Goal: Information Seeking & Learning: Learn about a topic

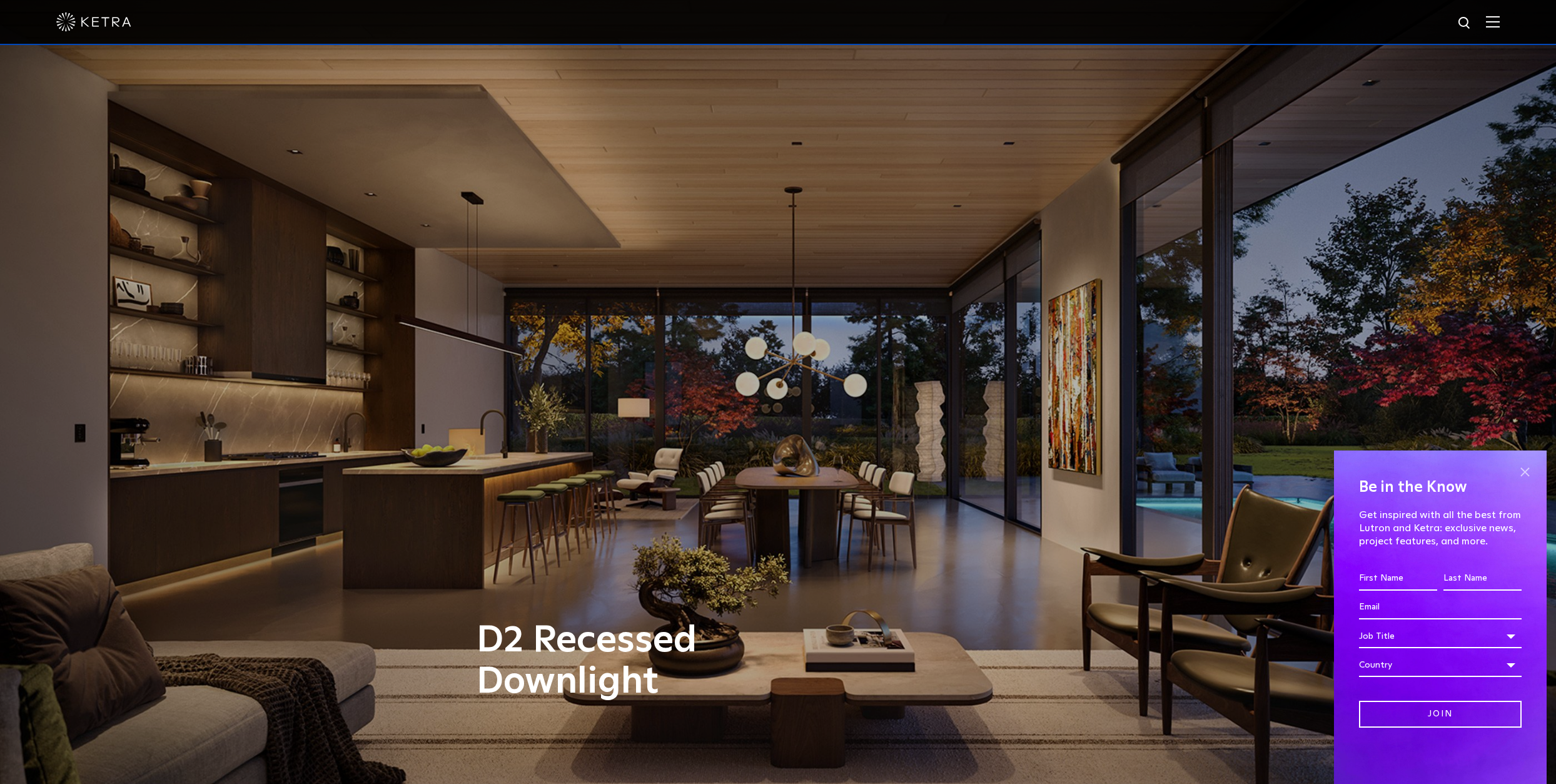
click at [1521, 472] on span at bounding box center [1524, 472] width 19 height 19
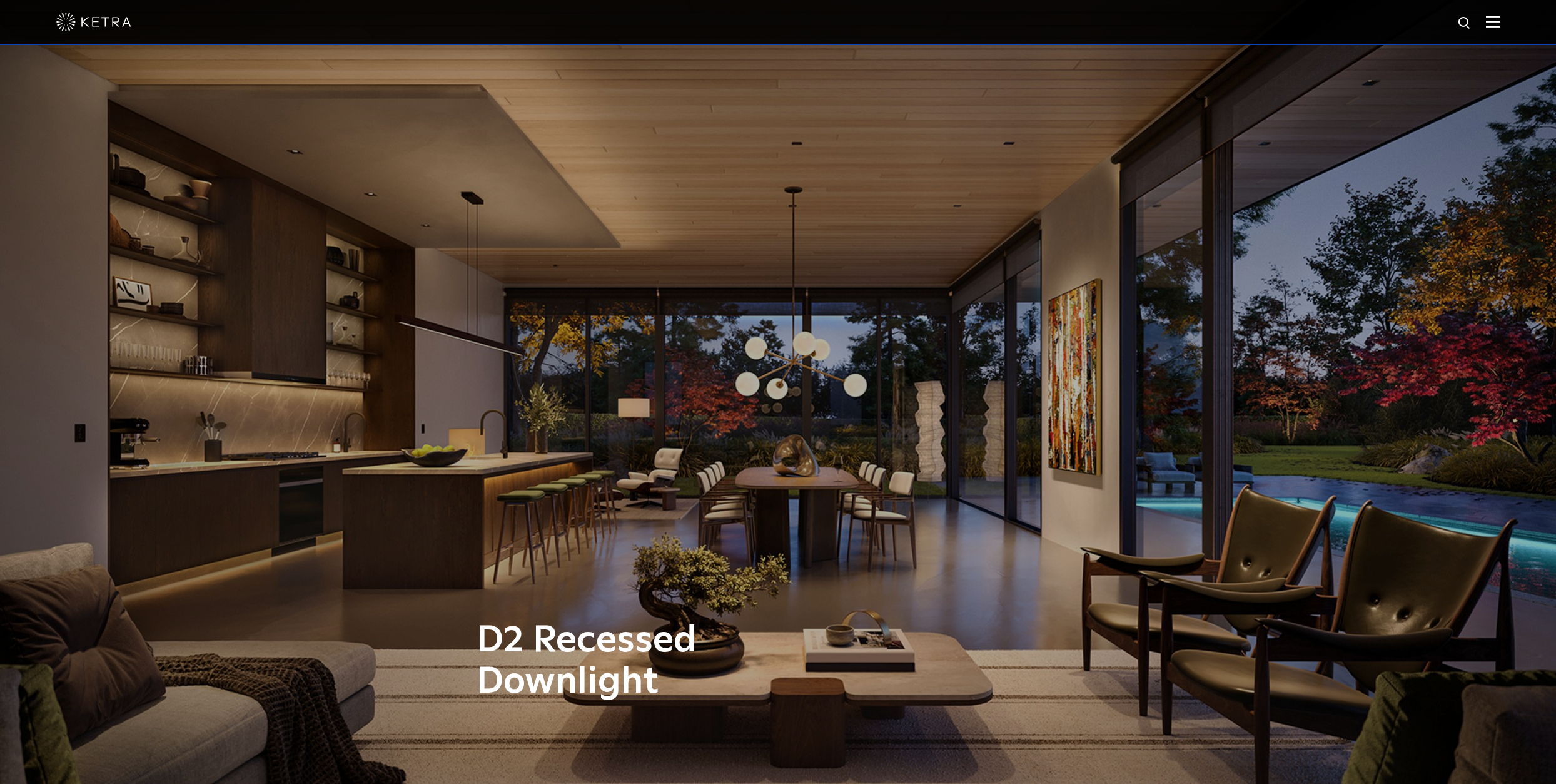
click at [1500, 26] on img at bounding box center [1493, 21] width 14 height 12
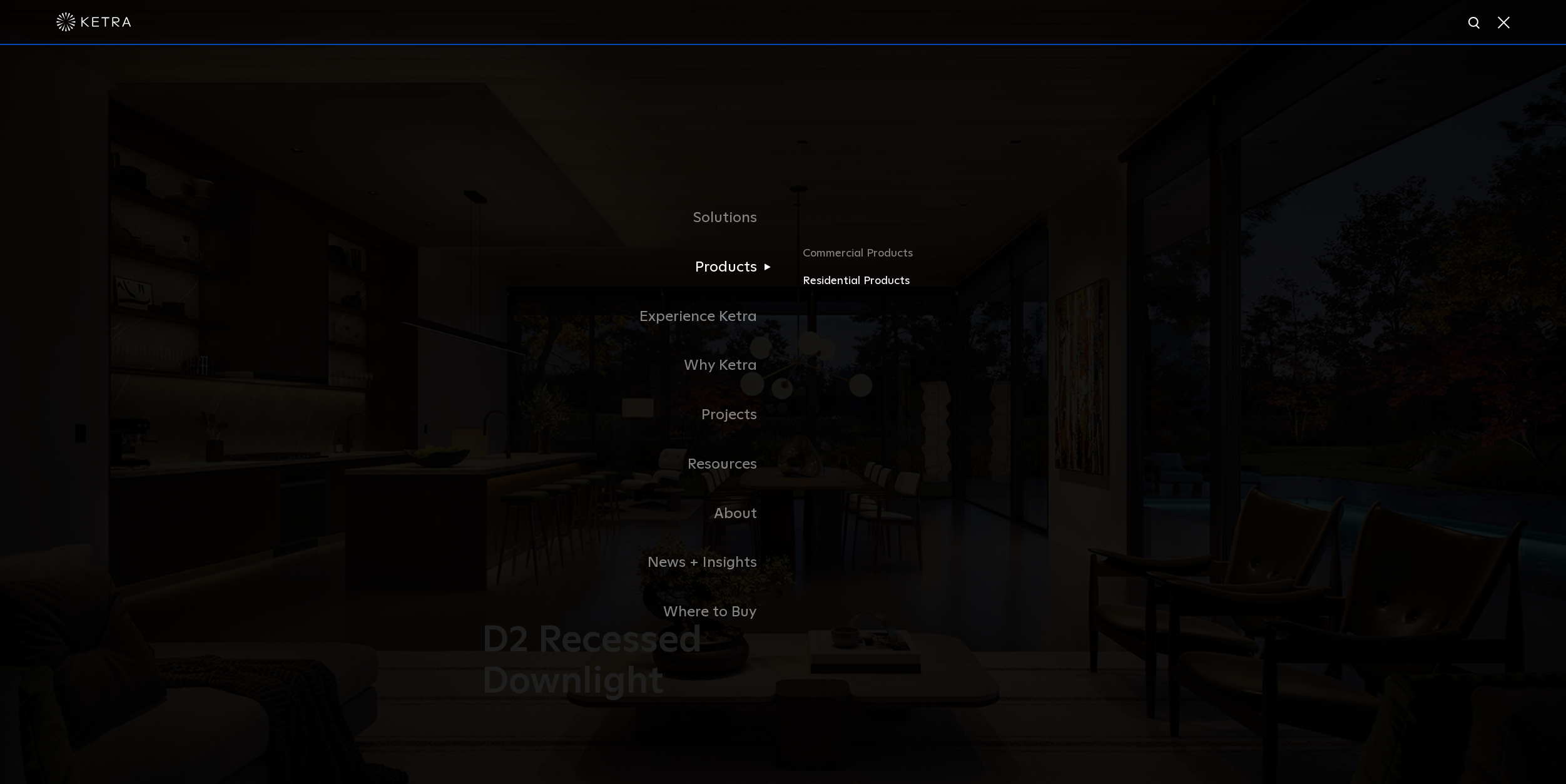
click at [857, 289] on link "Residential Products" at bounding box center [949, 281] width 293 height 18
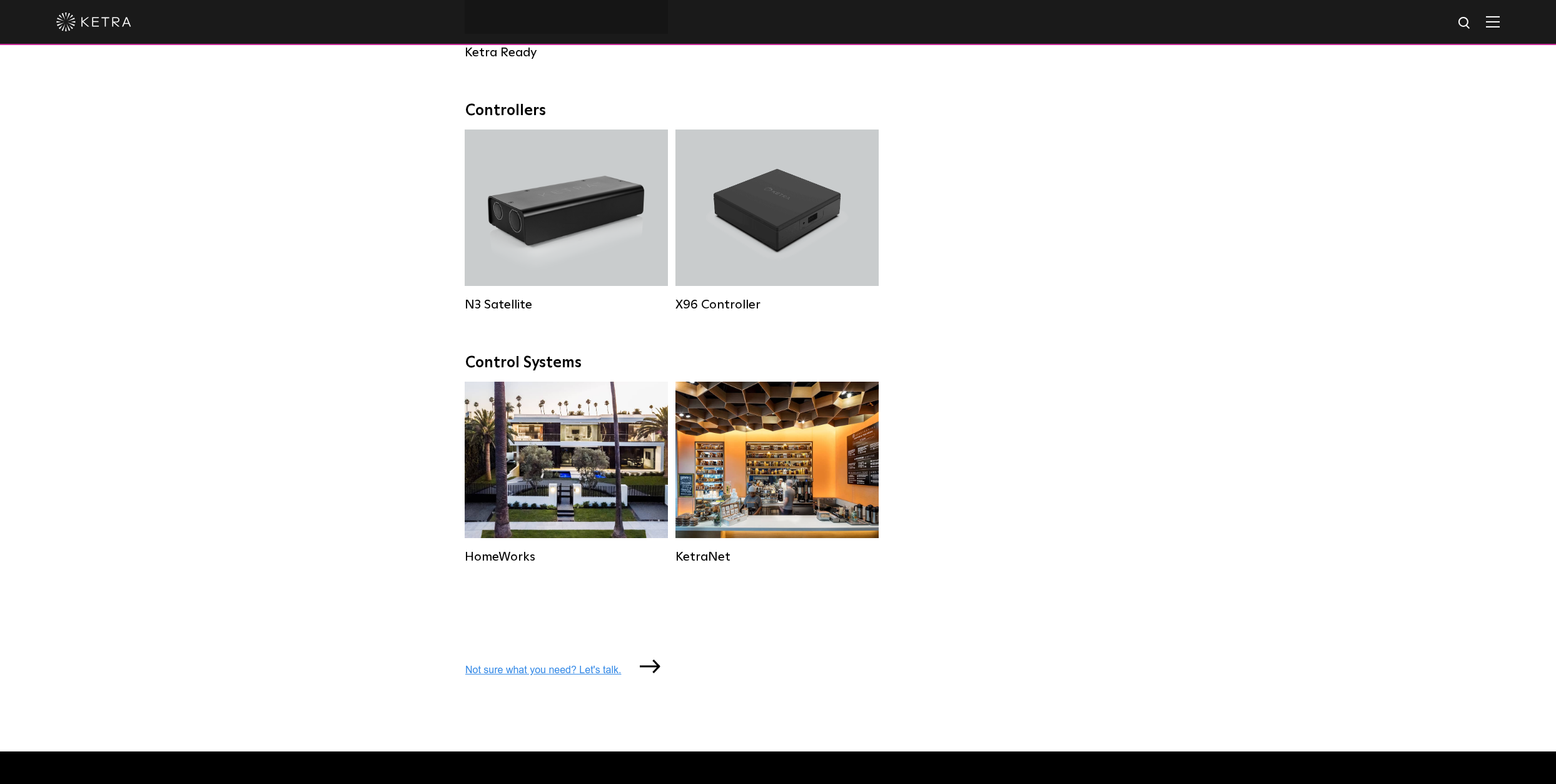
scroll to position [1376, 0]
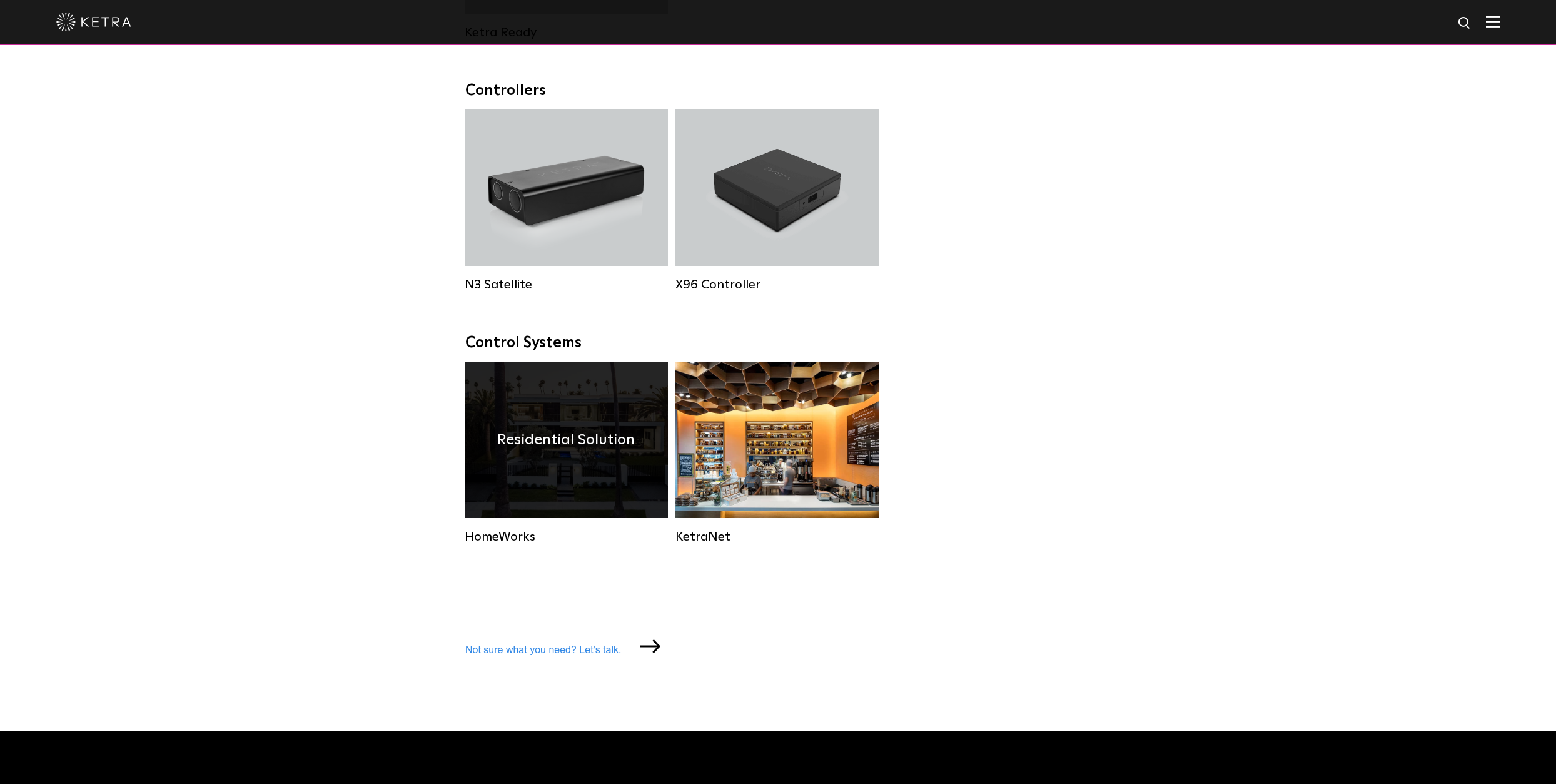
click at [598, 432] on div "Residential Solution" at bounding box center [567, 439] width 203 height 157
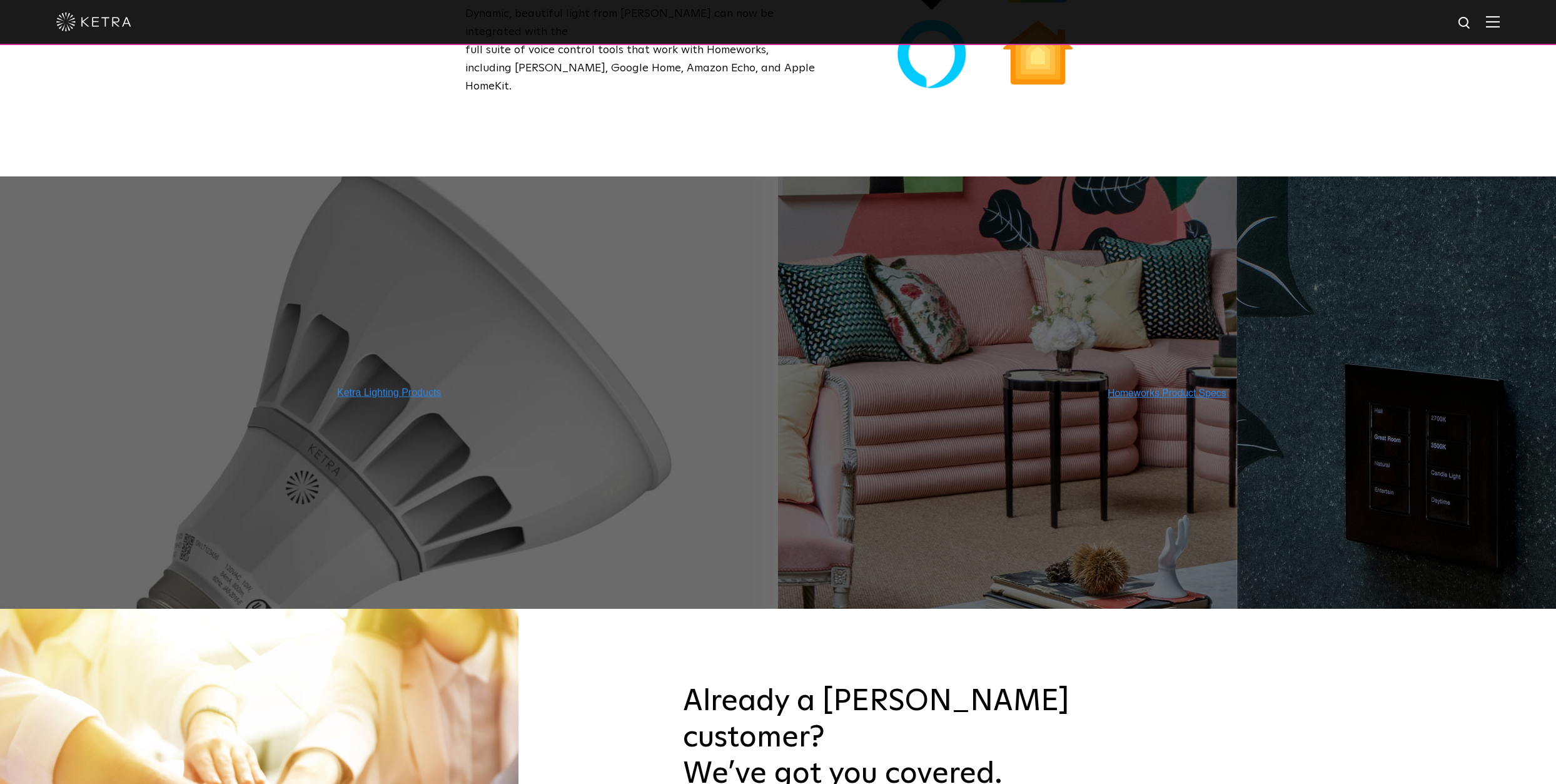
scroll to position [1251, 0]
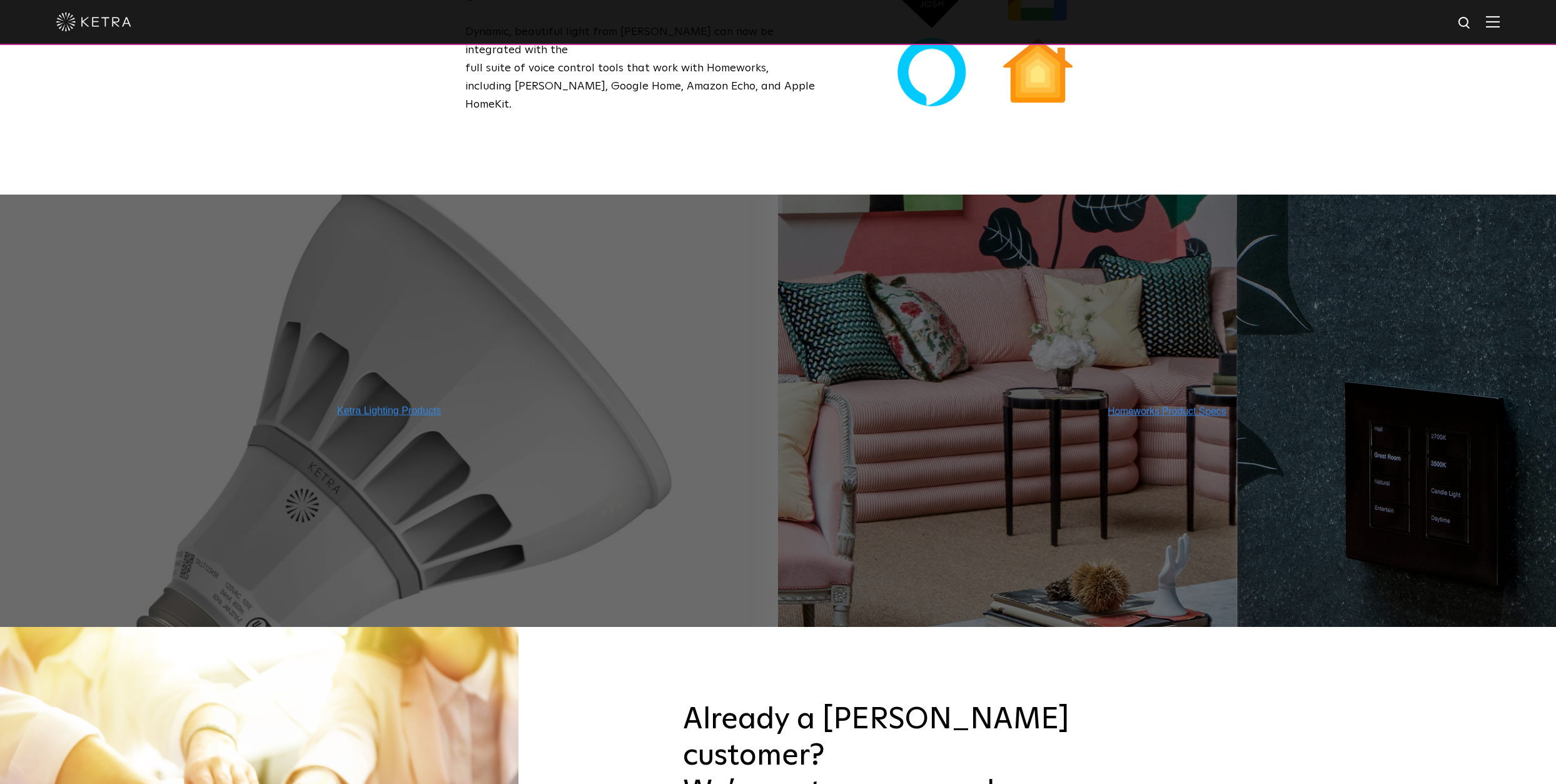
click at [378, 405] on link at bounding box center [389, 411] width 104 height 11
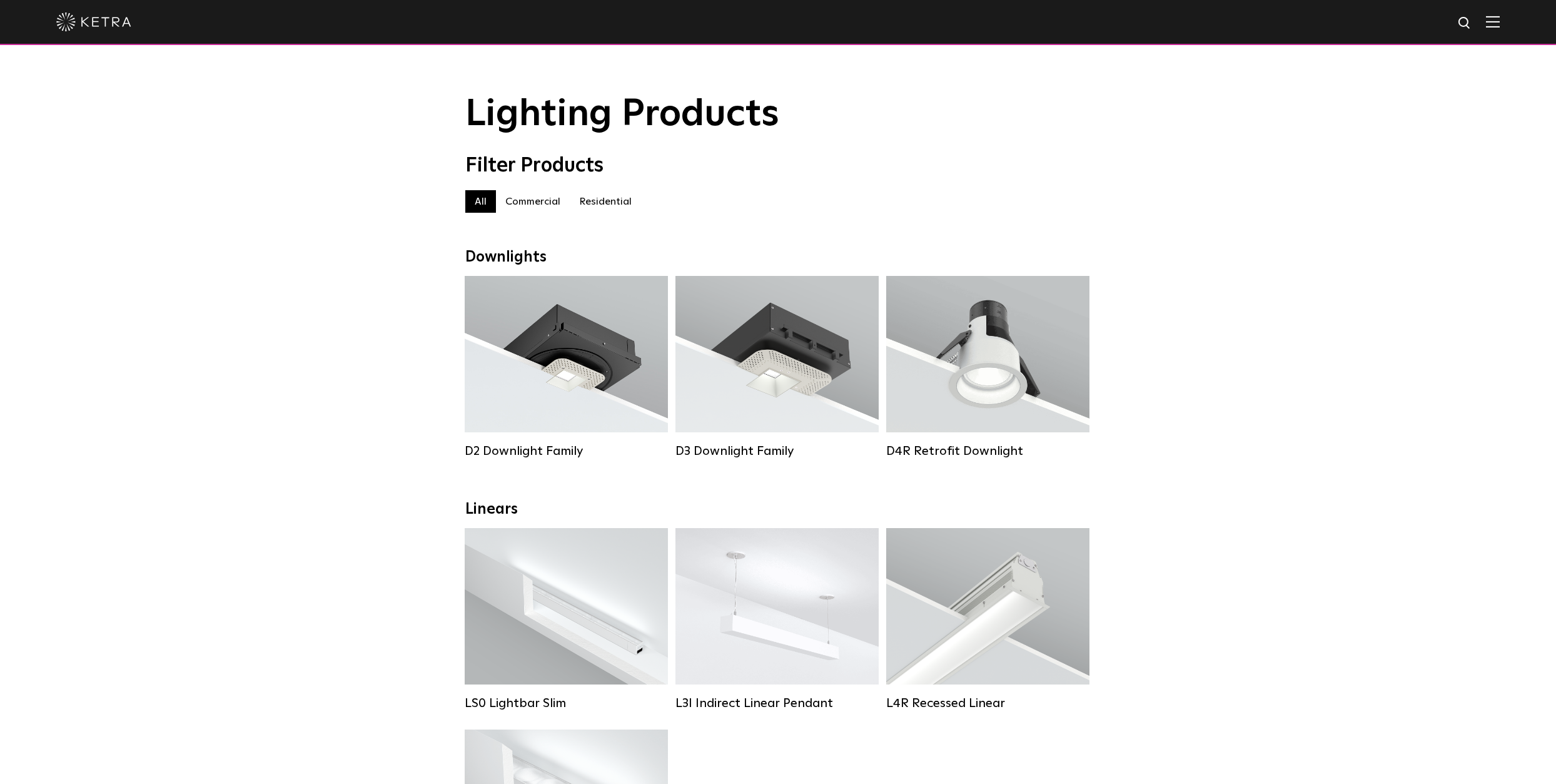
click at [1181, 223] on div "Filter Products All All Commercial Residential" at bounding box center [778, 190] width 1556 height 71
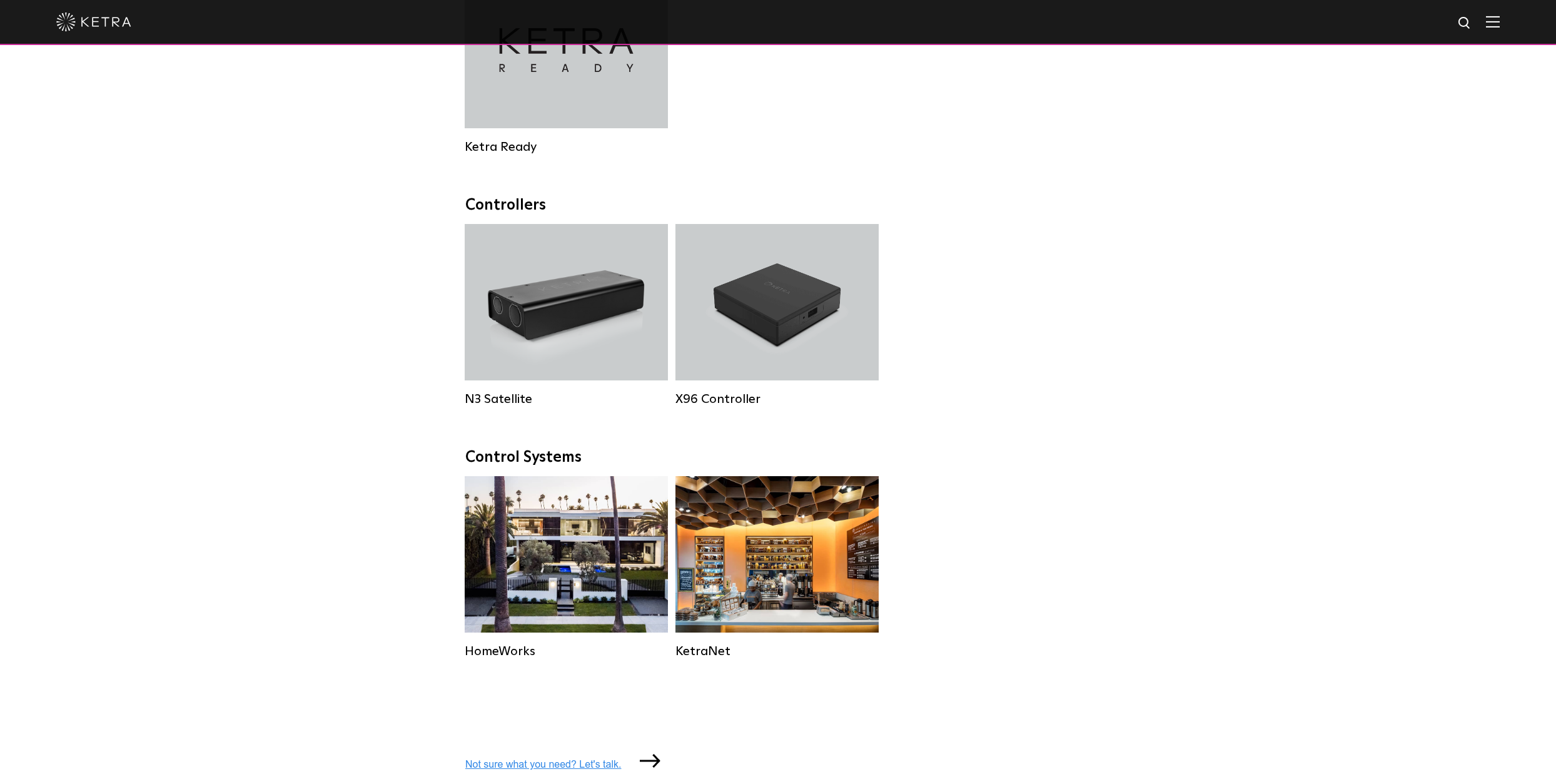
scroll to position [1126, 0]
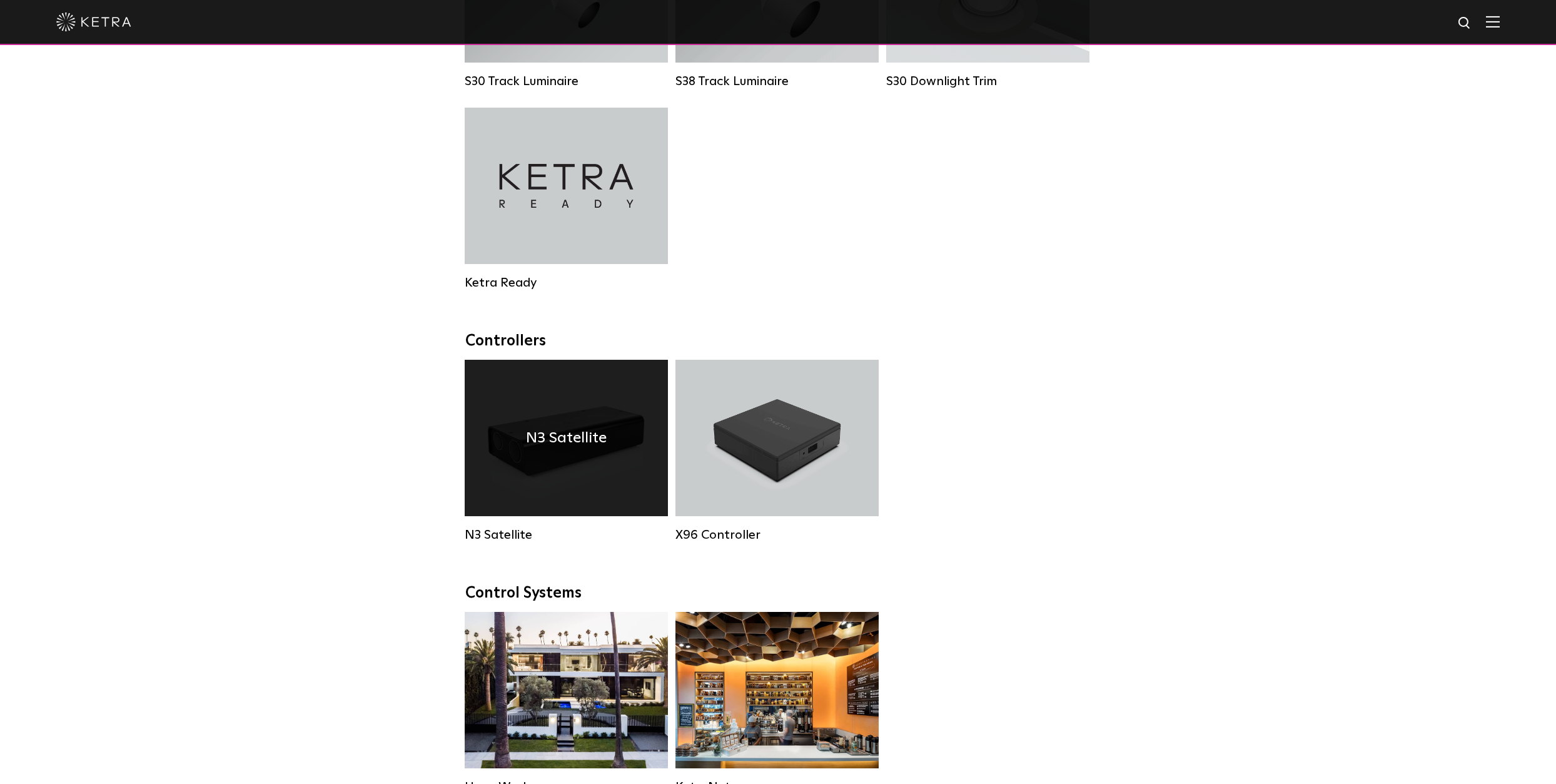
click at [542, 450] on h4 "N3 Satellite" at bounding box center [566, 437] width 80 height 24
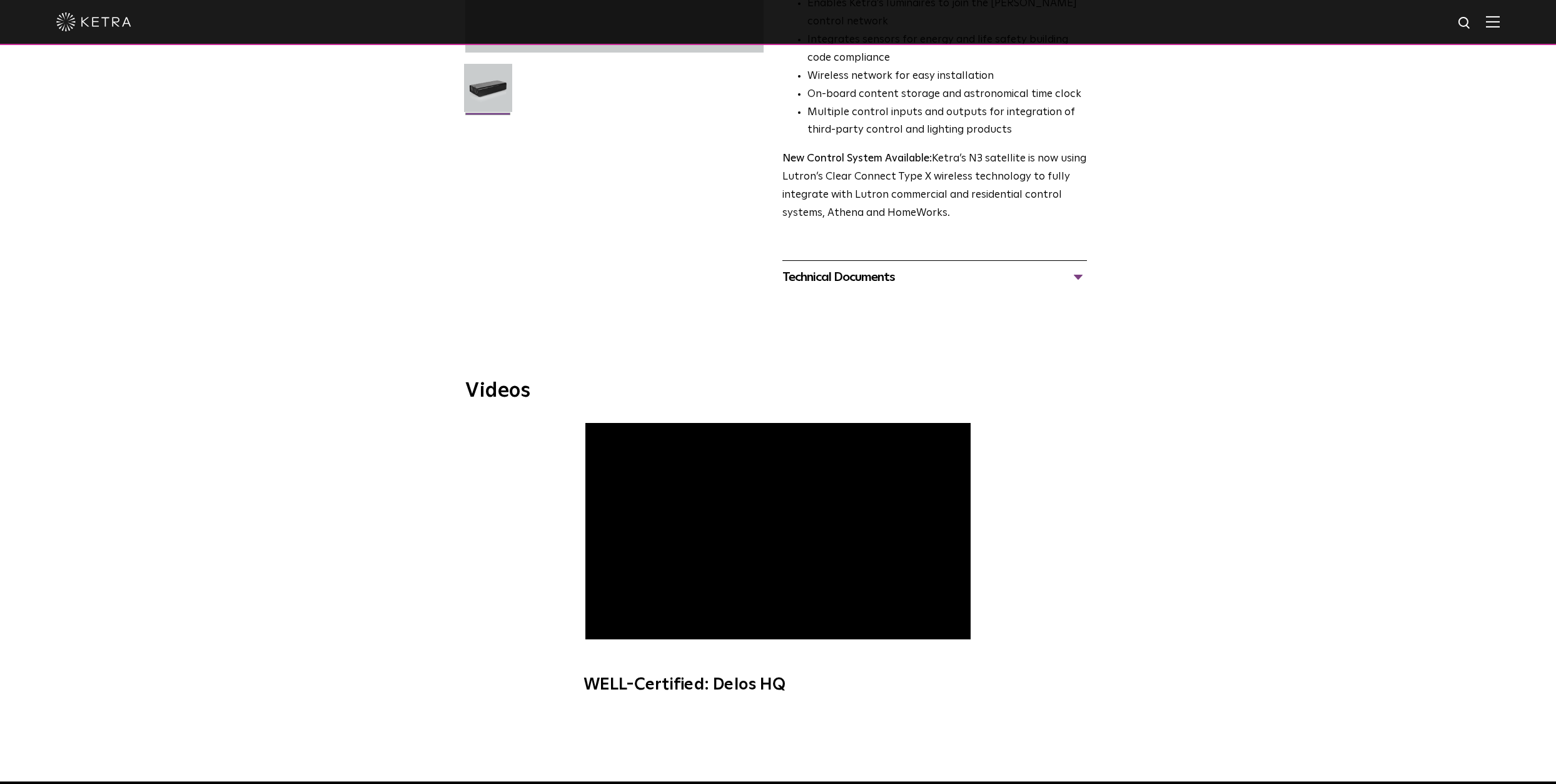
scroll to position [375, 0]
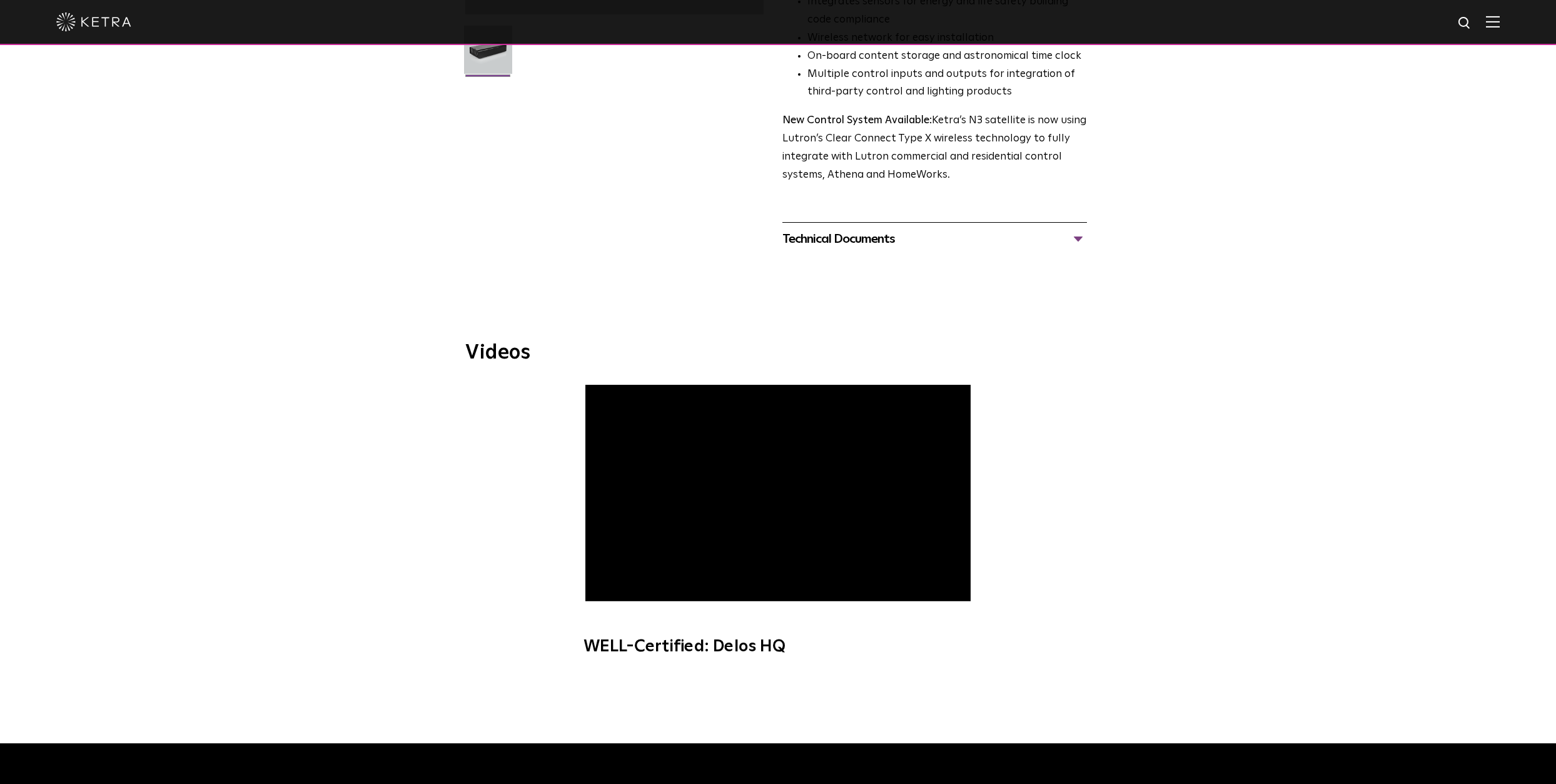
click at [1071, 239] on div "Technical Documents" at bounding box center [934, 239] width 304 height 20
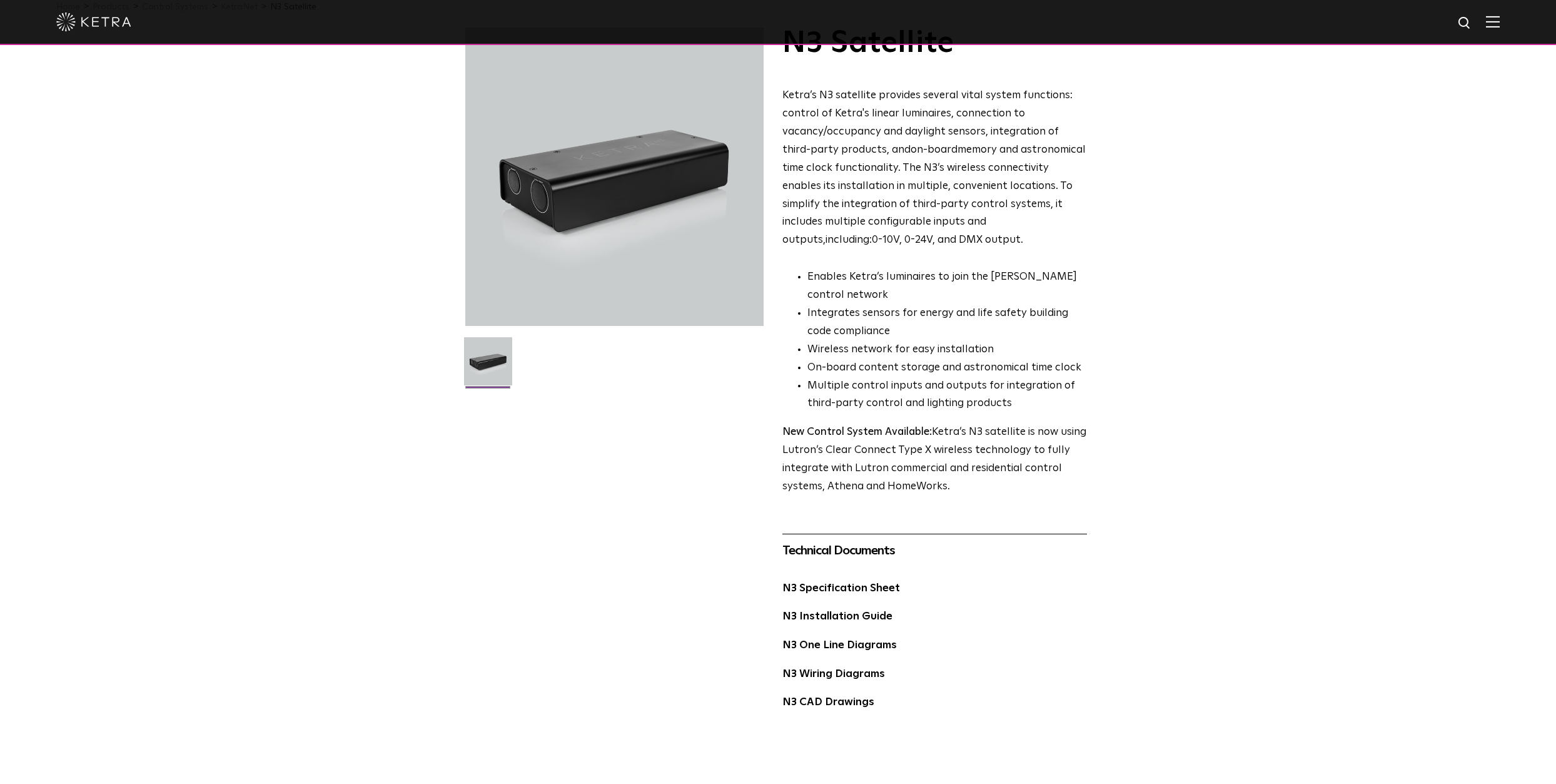
scroll to position [62, 0]
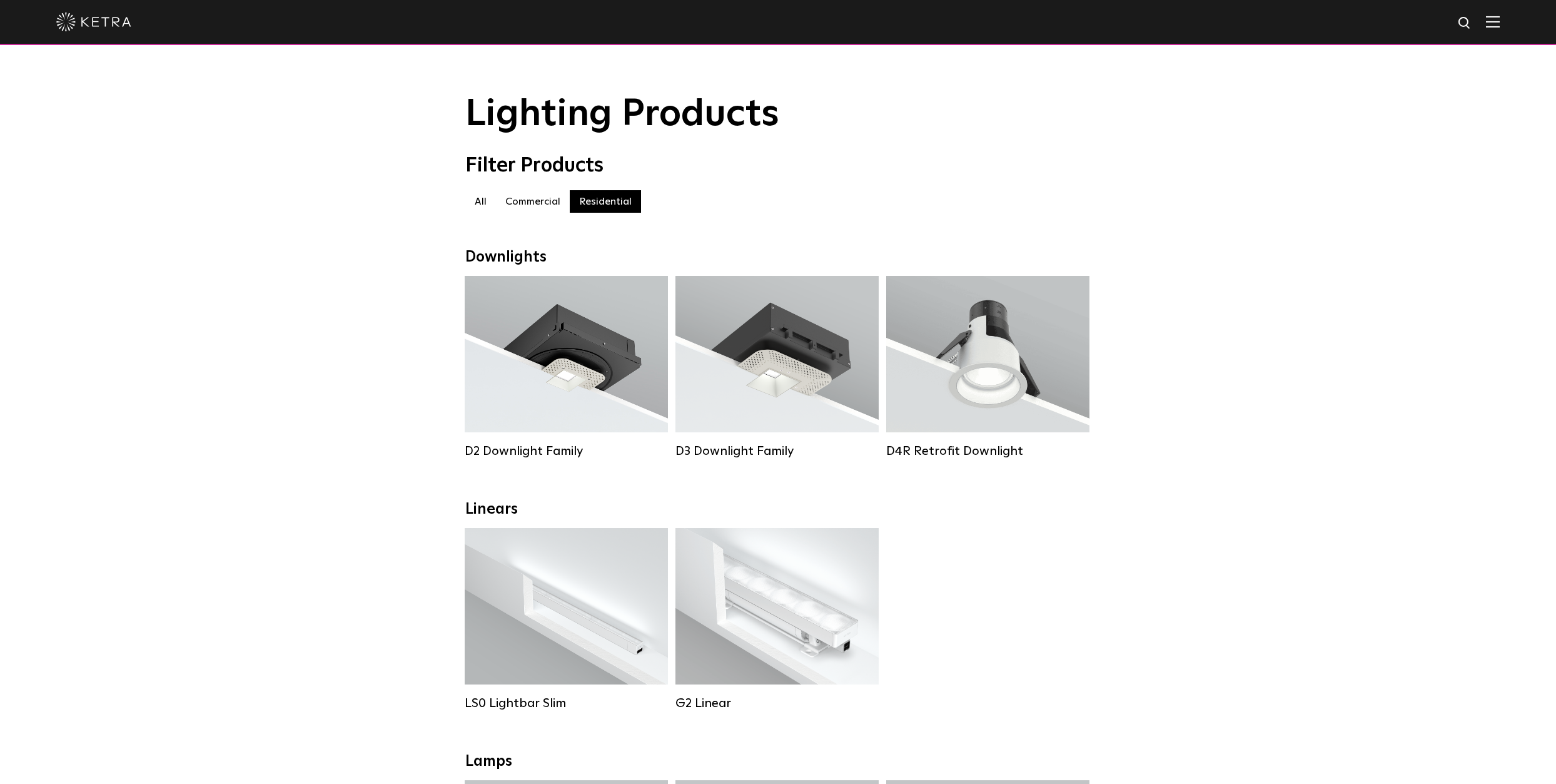
scroll to position [1126, 0]
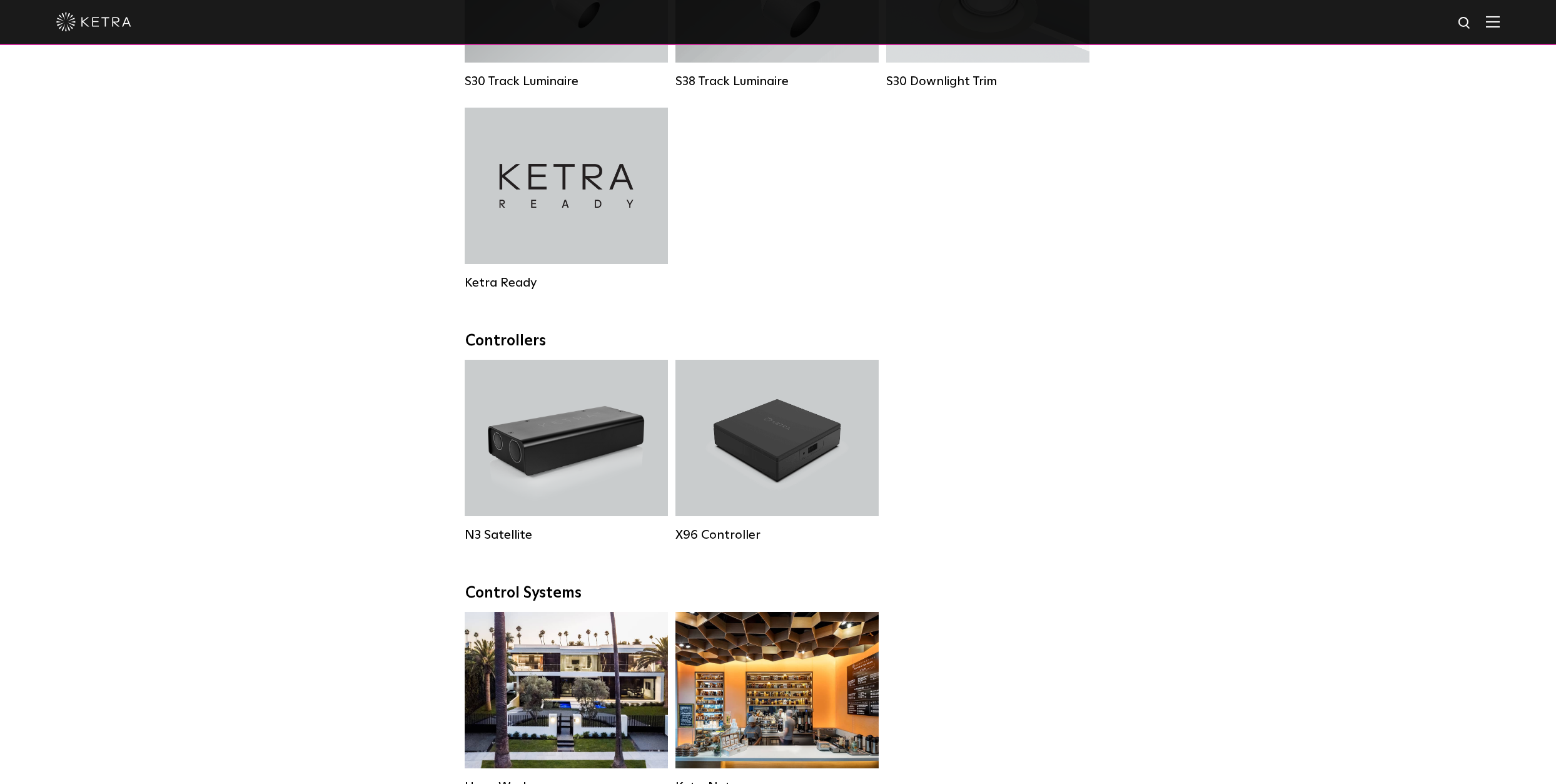
drag, startPoint x: 1164, startPoint y: 223, endPoint x: 1152, endPoint y: 249, distance: 28.6
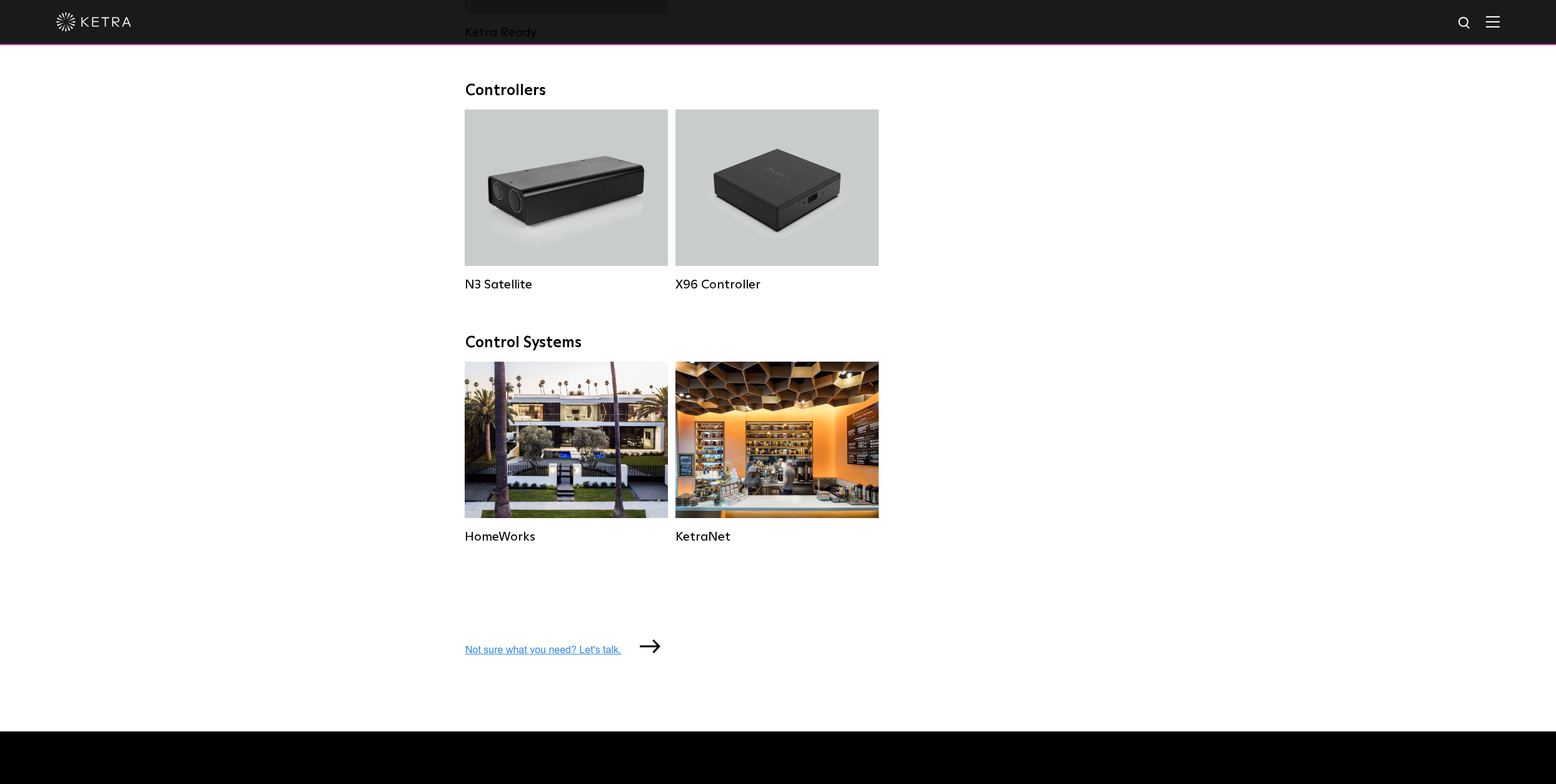
scroll to position [0, 0]
